Goal: Task Accomplishment & Management: Use online tool/utility

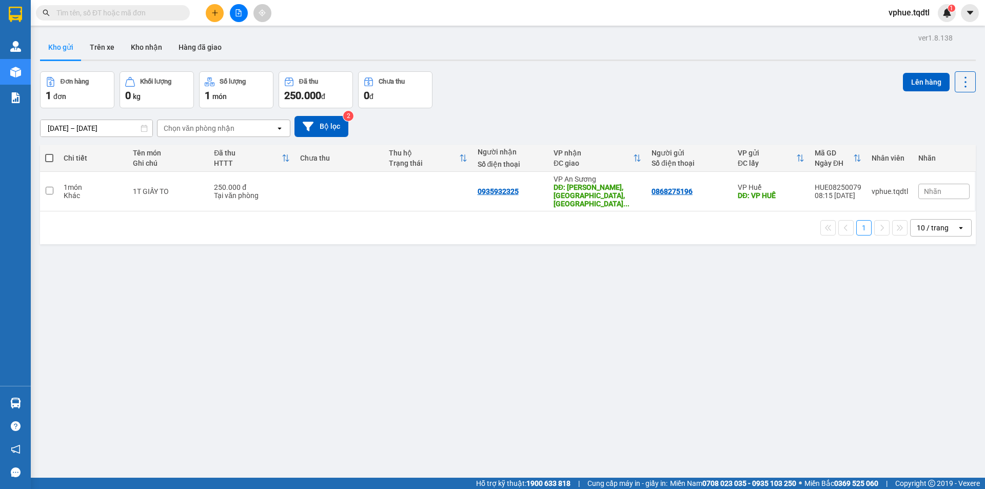
click at [243, 8] on button at bounding box center [239, 13] width 18 height 18
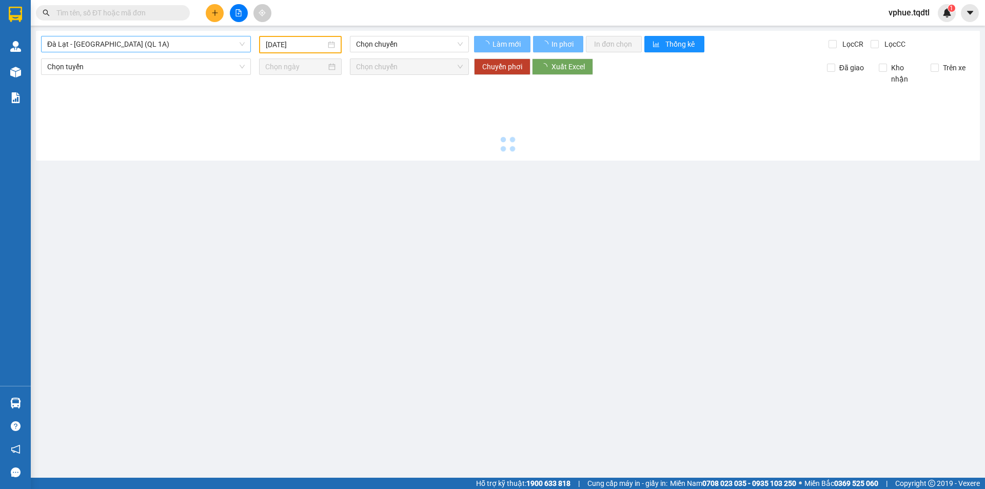
type input "[DATE]"
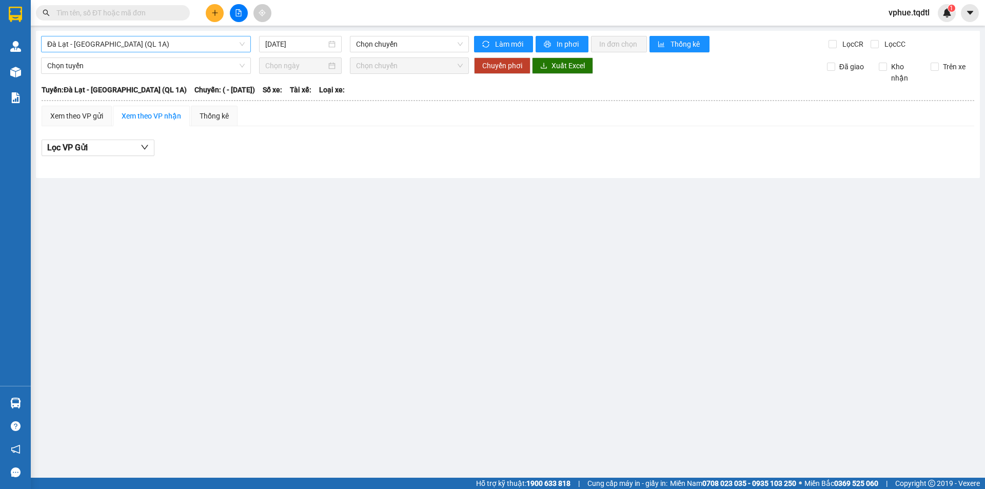
click at [96, 47] on span "Đà Lạt - [GEOGRAPHIC_DATA] (QL 1A)" at bounding box center [145, 43] width 197 height 15
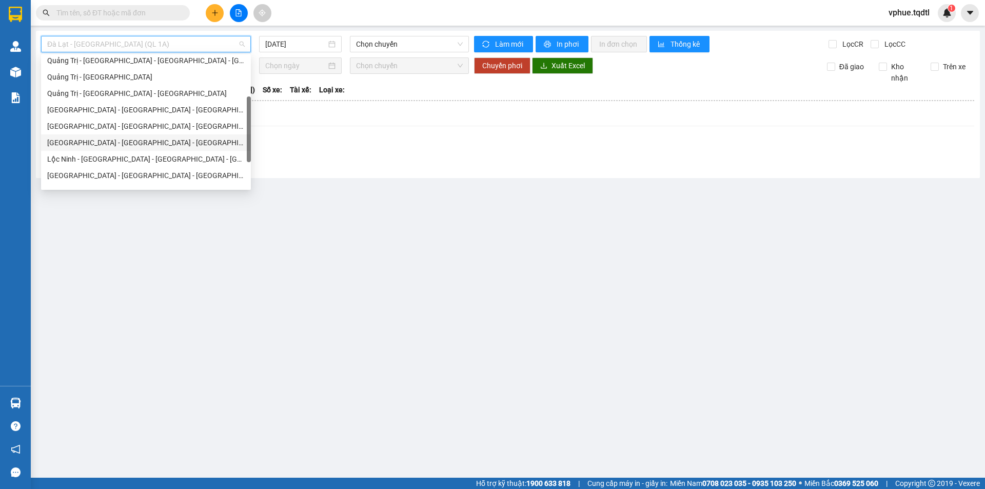
scroll to position [181, 0]
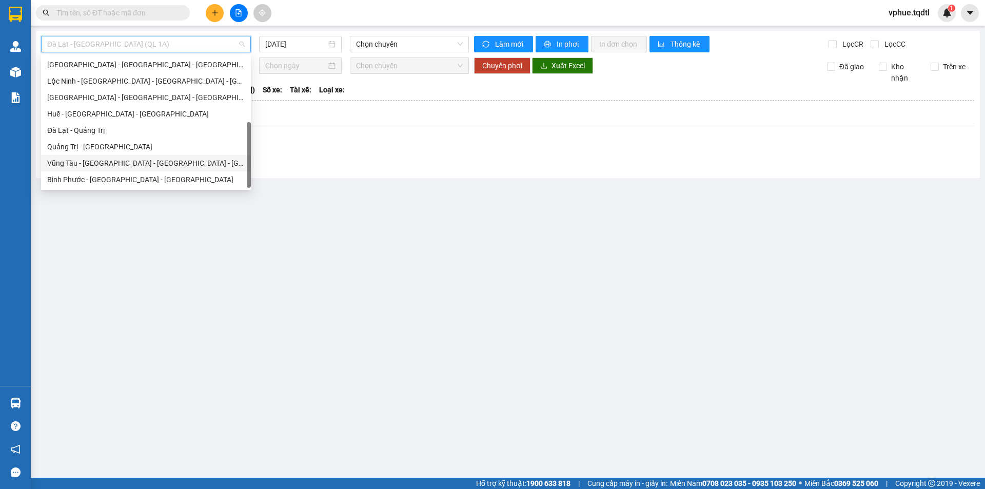
click at [168, 164] on div "Vũng Tàu - [GEOGRAPHIC_DATA] - [GEOGRAPHIC_DATA] - [GEOGRAPHIC_DATA]" at bounding box center [145, 162] width 197 height 11
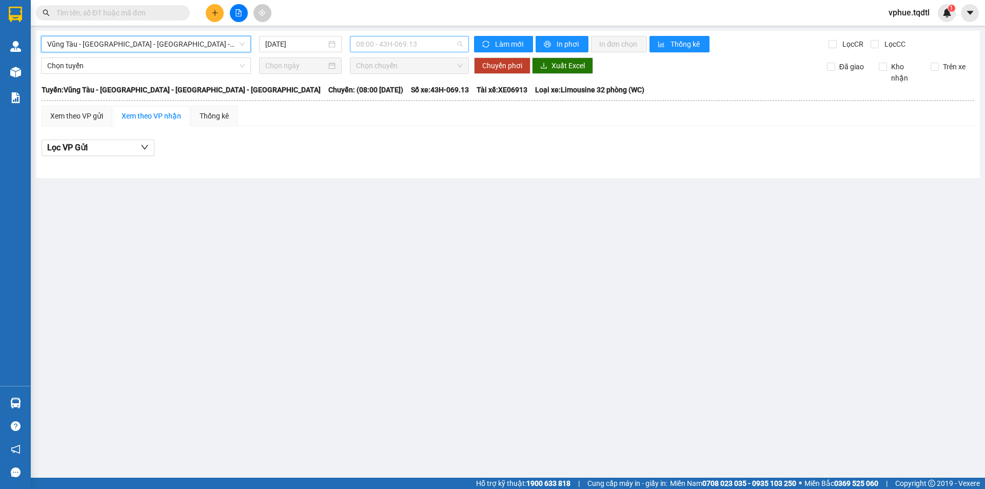
click at [413, 41] on span "08:00 - 43H-069.13" at bounding box center [409, 43] width 107 height 15
click at [161, 39] on span "Vũng Tàu - [GEOGRAPHIC_DATA] - [GEOGRAPHIC_DATA] - [GEOGRAPHIC_DATA]" at bounding box center [145, 43] width 197 height 15
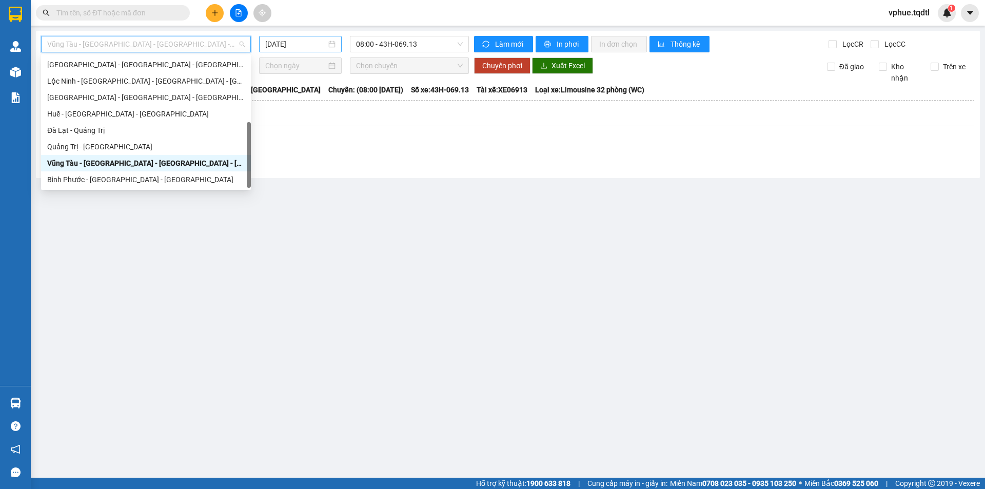
click at [292, 46] on input "[DATE]" at bounding box center [295, 43] width 61 height 11
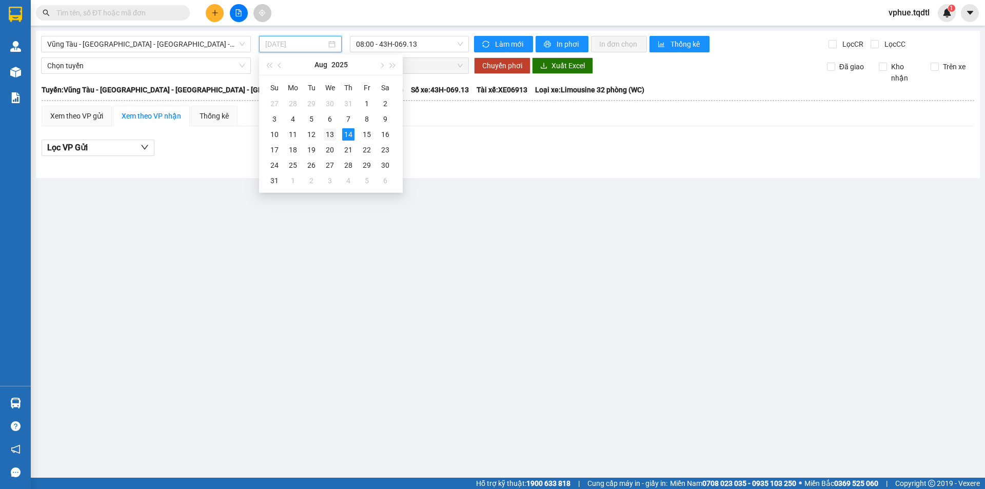
click at [328, 134] on div "13" at bounding box center [330, 134] width 12 height 12
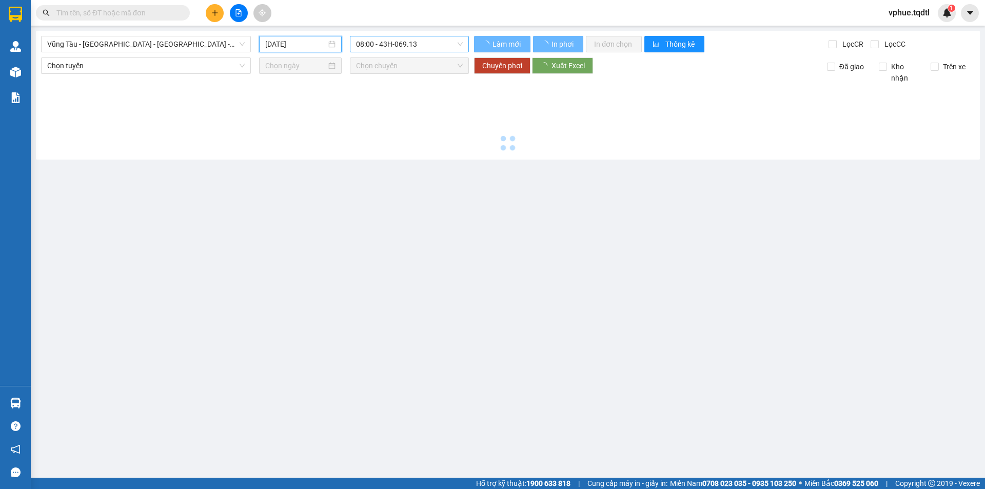
type input "[DATE]"
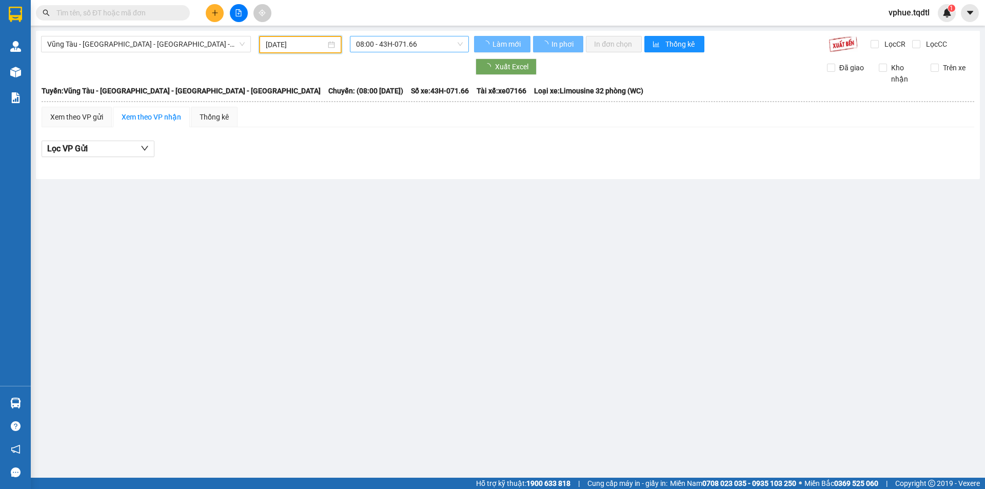
click at [425, 38] on span "08:00 - 43H-071.66" at bounding box center [409, 43] width 107 height 15
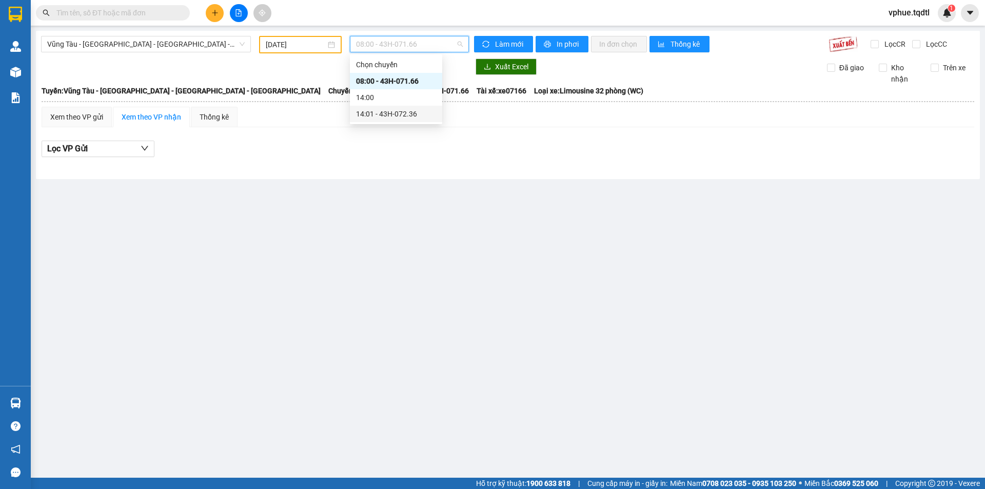
click at [410, 112] on div "14:01 - 43H-072.36" at bounding box center [396, 113] width 80 height 11
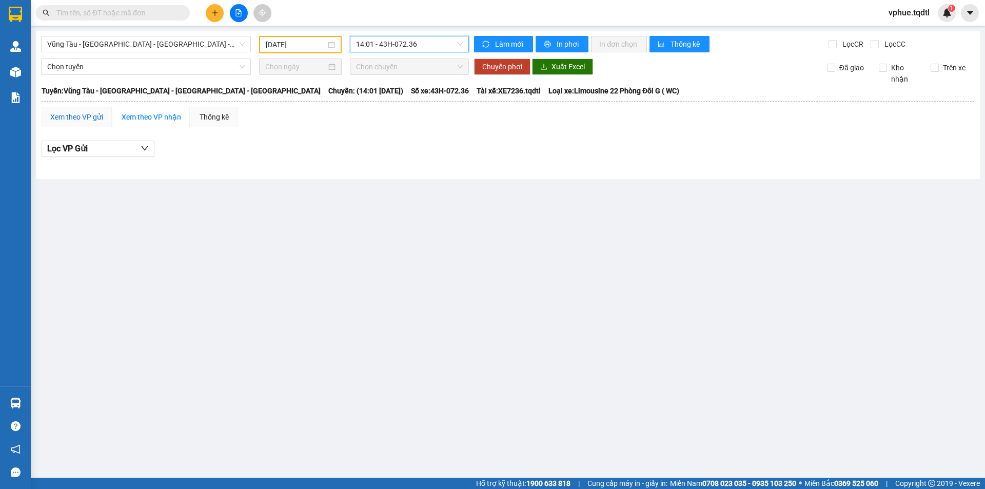
click at [60, 117] on div "Xem theo VP gửi" at bounding box center [76, 116] width 53 height 11
click at [176, 44] on span "Vũng Tàu - [GEOGRAPHIC_DATA] - [GEOGRAPHIC_DATA] - [GEOGRAPHIC_DATA]" at bounding box center [145, 43] width 197 height 15
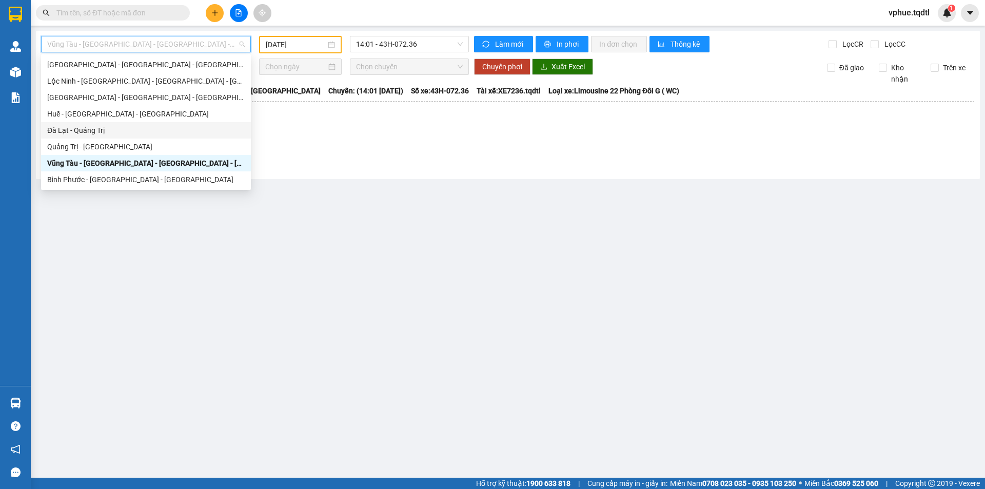
click at [164, 127] on div "Đà Lạt - Quảng Trị" at bounding box center [145, 130] width 197 height 11
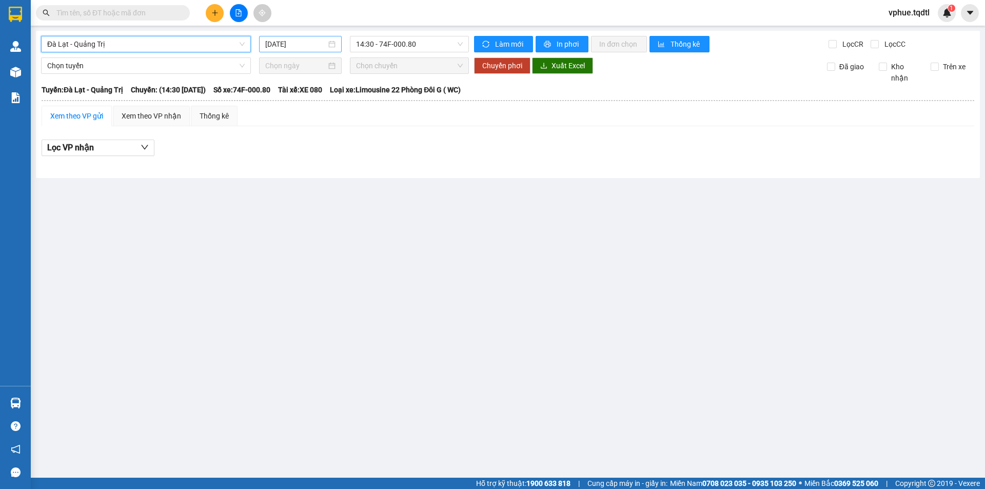
click at [275, 36] on div "[DATE]" at bounding box center [300, 44] width 83 height 16
click at [279, 49] on input "[DATE]" at bounding box center [295, 43] width 61 height 11
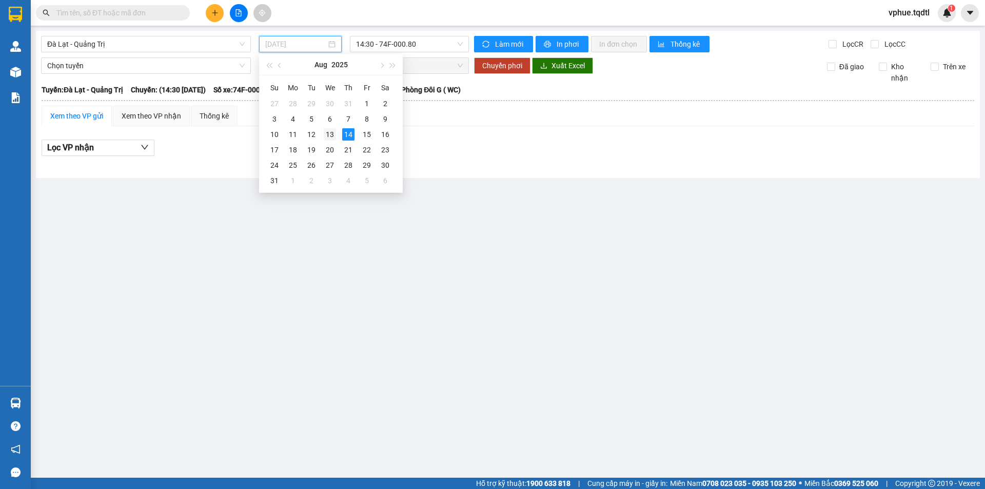
click at [331, 134] on div "13" at bounding box center [330, 134] width 12 height 12
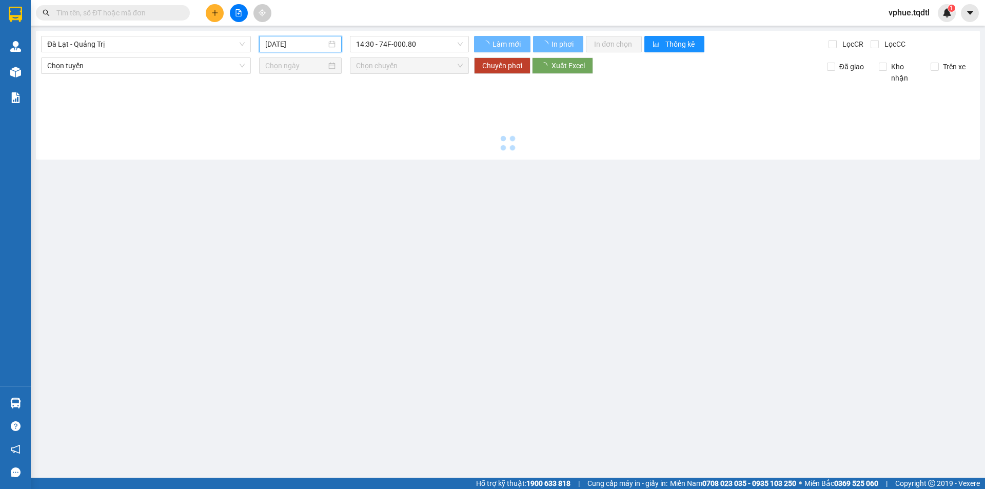
type input "[DATE]"
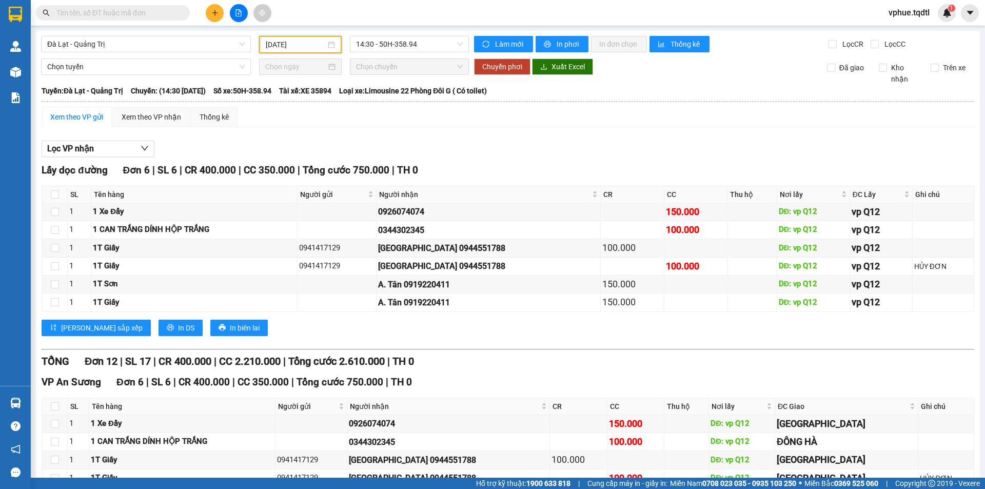
click at [439, 56] on div "[GEOGRAPHIC_DATA] - [GEOGRAPHIC_DATA] [DATE] 14:30 - 50H-358.94 Làm mới In phơi…" at bounding box center [508, 394] width 944 height 726
click at [440, 50] on span "14:30 - 50H-358.94" at bounding box center [409, 43] width 107 height 15
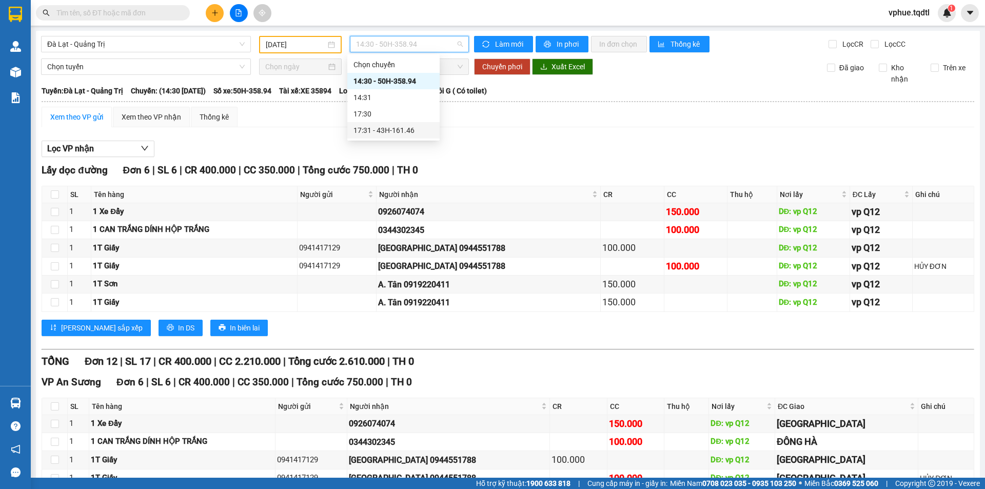
click at [414, 124] on div "17:31 - 43H-161.46" at bounding box center [393, 130] width 92 height 16
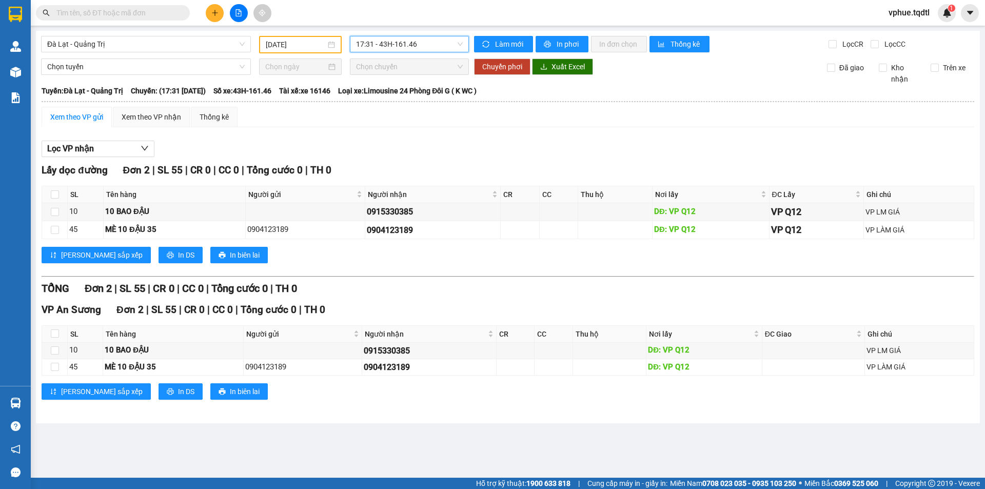
click at [241, 16] on button at bounding box center [239, 13] width 18 height 18
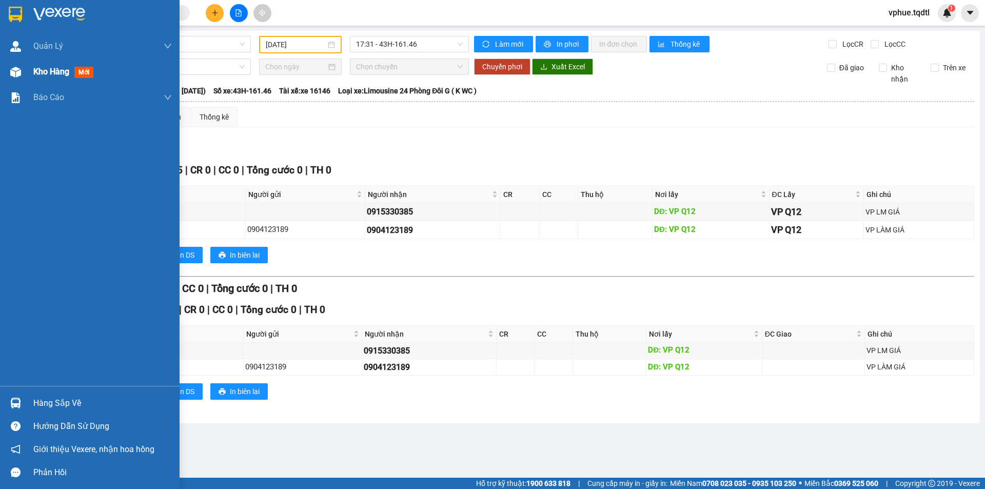
click at [55, 77] on div "Kho hàng mới" at bounding box center [65, 71] width 64 height 13
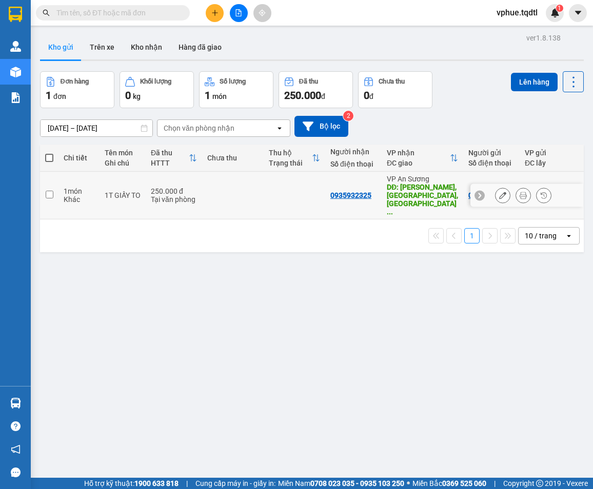
click at [236, 197] on td at bounding box center [233, 196] width 62 height 48
checkbox input "true"
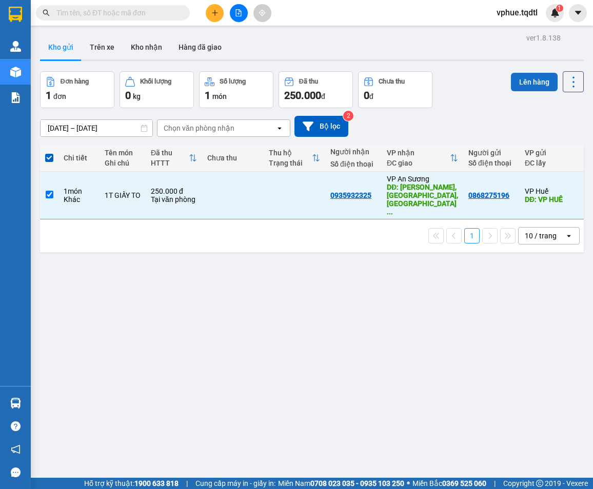
click at [518, 77] on button "Lên hàng" at bounding box center [534, 82] width 47 height 18
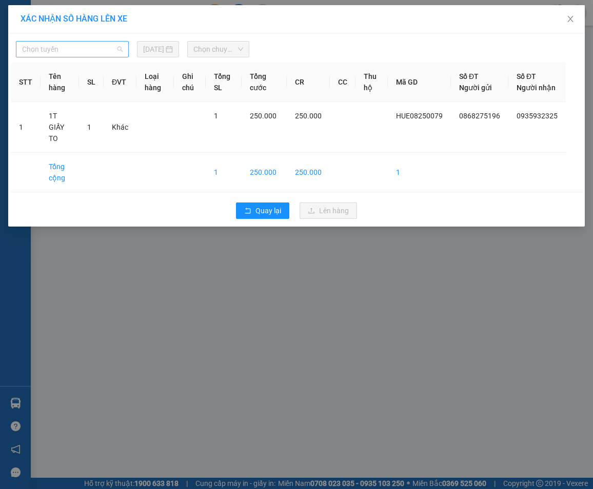
click at [102, 50] on span "Chọn tuyến" at bounding box center [72, 49] width 101 height 15
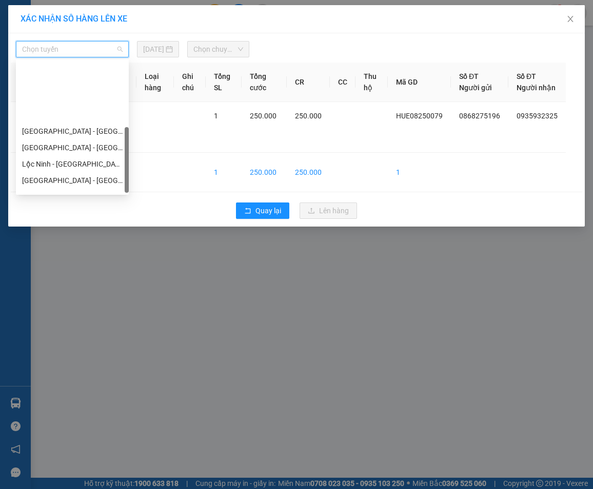
scroll to position [181, 0]
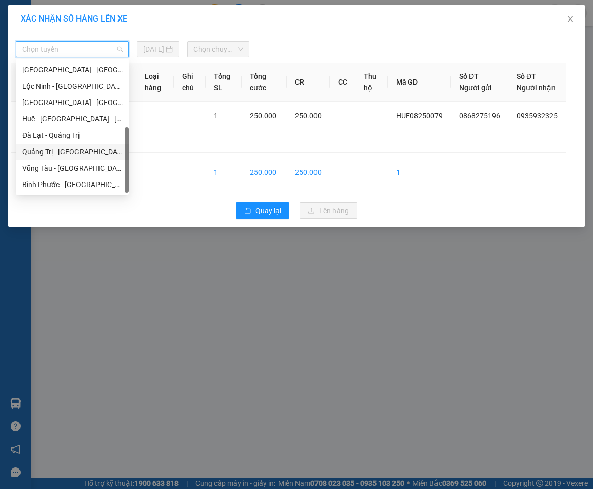
type input "v"
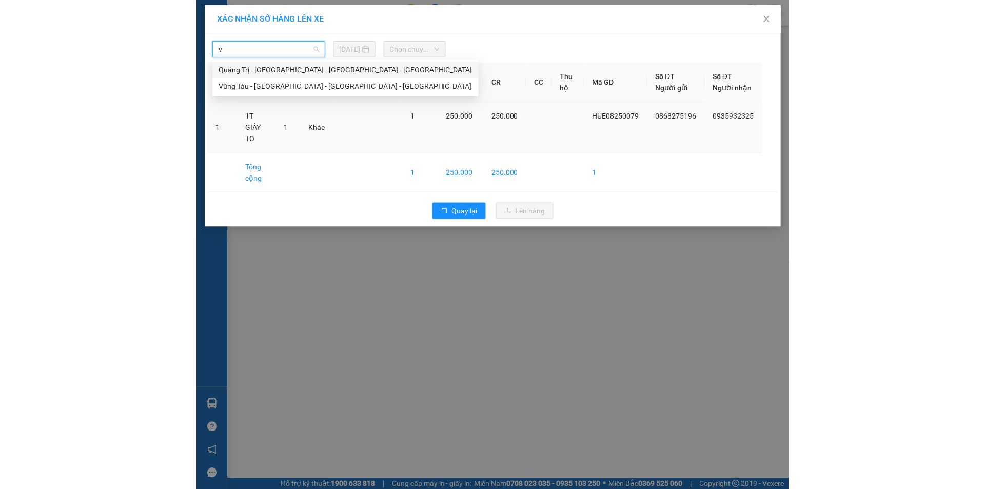
scroll to position [0, 0]
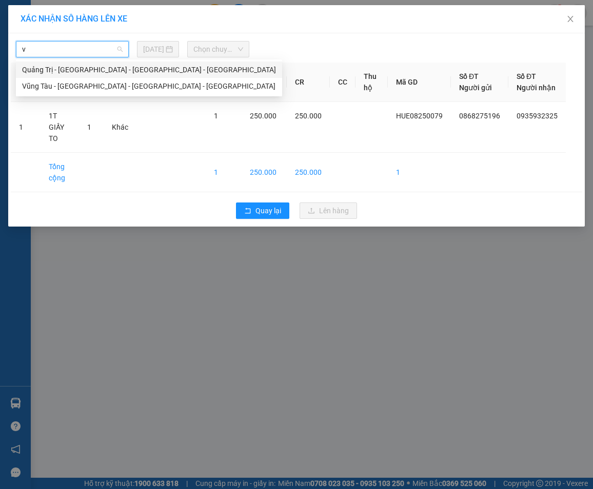
click at [121, 70] on div "Quảng Trị - [GEOGRAPHIC_DATA] - [GEOGRAPHIC_DATA] - [GEOGRAPHIC_DATA]" at bounding box center [149, 69] width 254 height 11
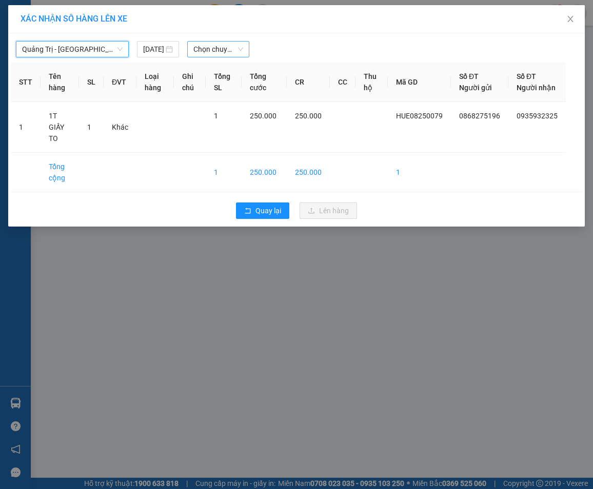
click at [213, 48] on span "Chọn chuyến" at bounding box center [218, 49] width 50 height 15
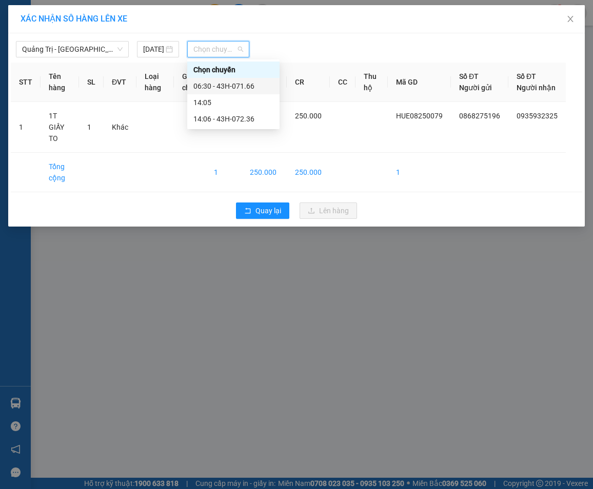
click at [239, 83] on div "06:30 - 43H-071.66" at bounding box center [233, 86] width 80 height 11
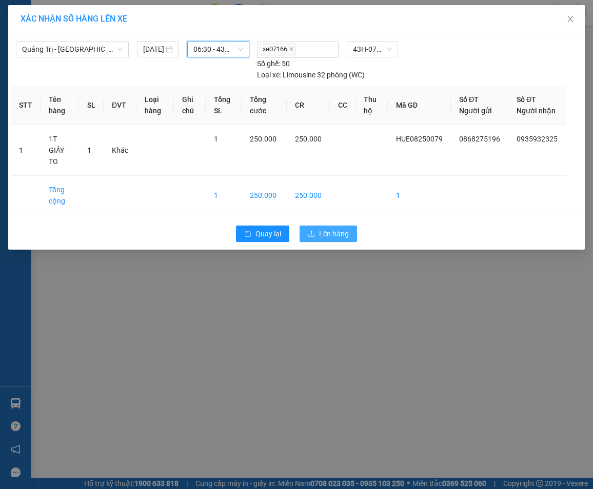
click at [341, 232] on span "Lên hàng" at bounding box center [334, 233] width 30 height 11
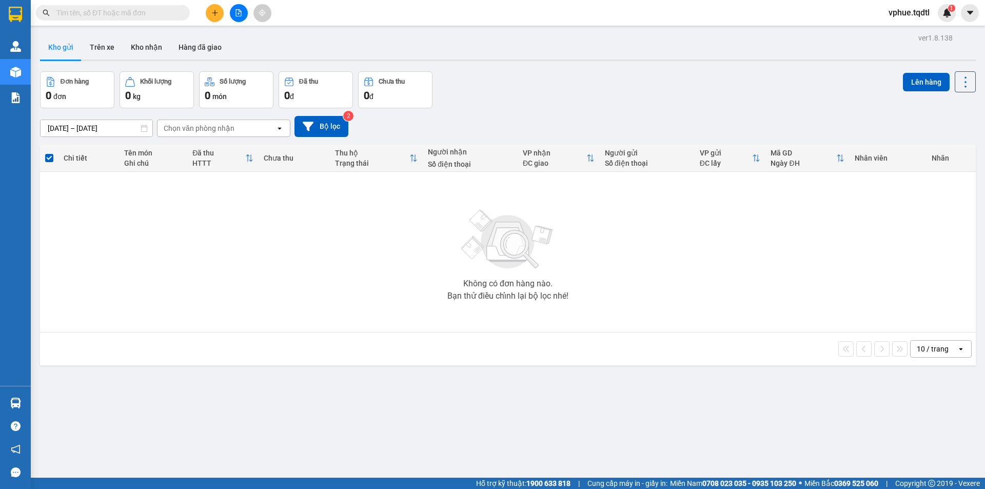
click at [93, 15] on input "text" at bounding box center [116, 12] width 121 height 11
